Goal: Navigation & Orientation: Find specific page/section

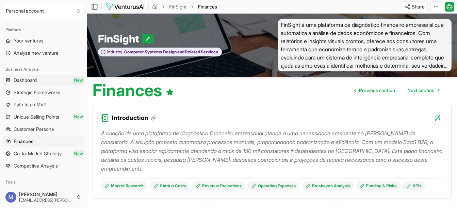
click at [45, 83] on link "Dashboard New" at bounding box center [43, 80] width 81 height 11
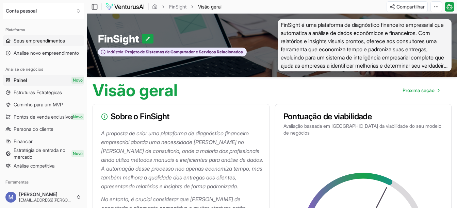
click at [51, 40] on span "Seus empreendimentos" at bounding box center [39, 40] width 51 height 7
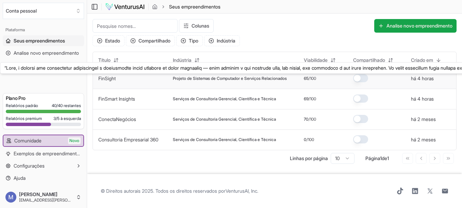
click at [110, 79] on link "FinSight" at bounding box center [106, 79] width 17 height 6
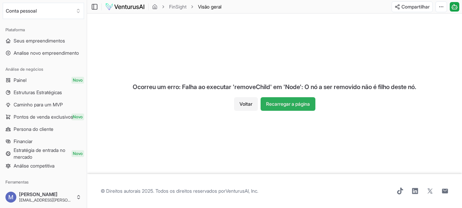
click at [307, 108] on button "Recarregar a página" at bounding box center [288, 104] width 55 height 14
